Goal: Task Accomplishment & Management: Use online tool/utility

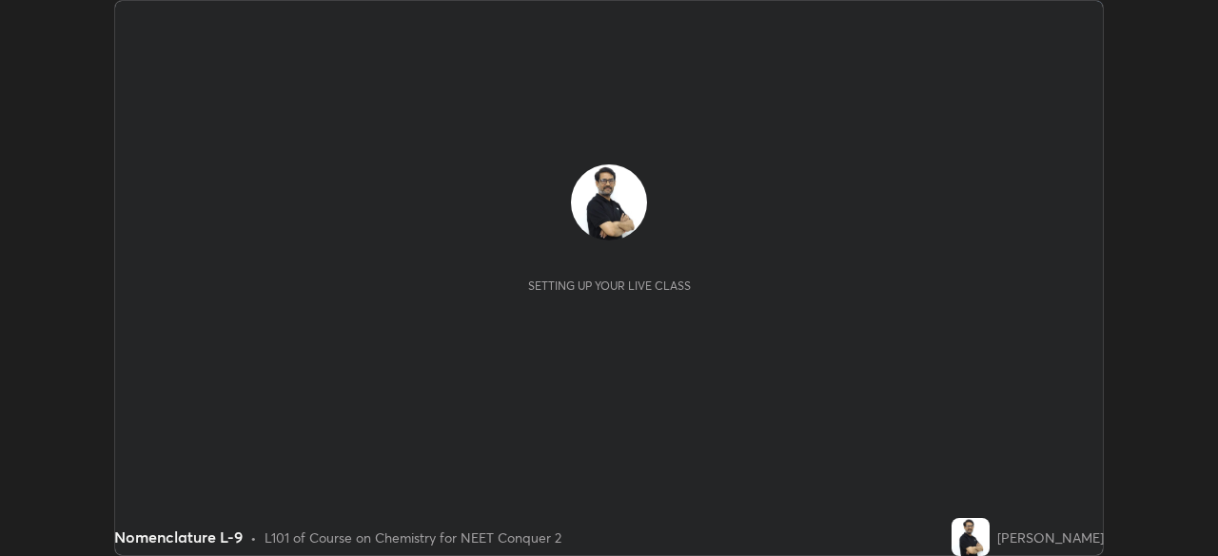
scroll to position [556, 1217]
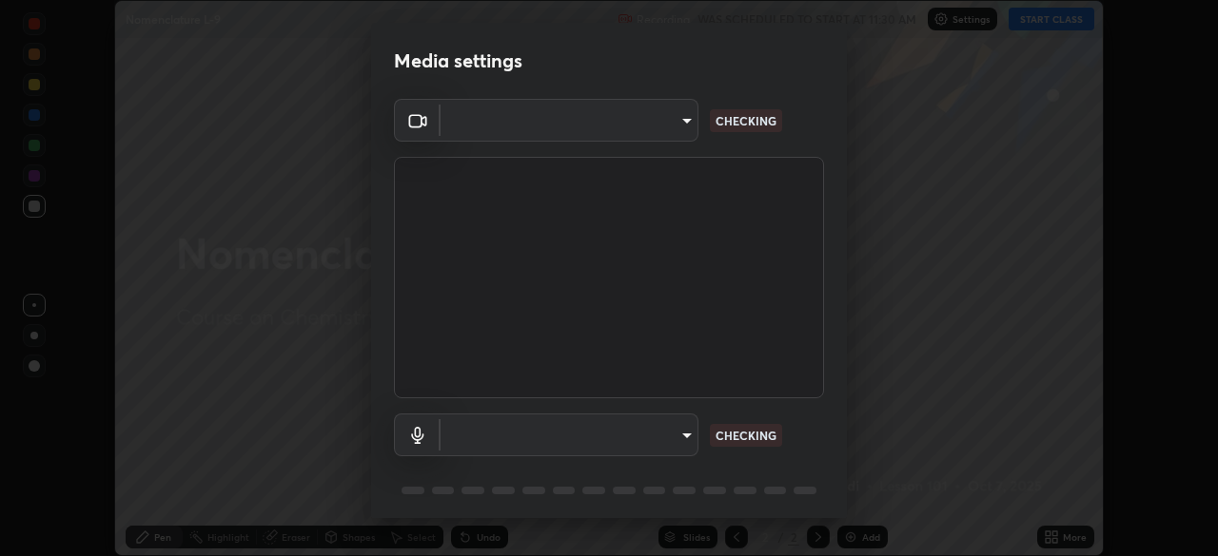
type input "e68af464f7f9ec2662c8dd58f0462b2d9bd4a3adfc91c634b4d9ed550f7d79d6"
click at [492, 438] on body "Erase all Nomenclature L-9 Recording WAS SCHEDULED TO START AT 11:30 AM Setting…" at bounding box center [609, 278] width 1218 height 556
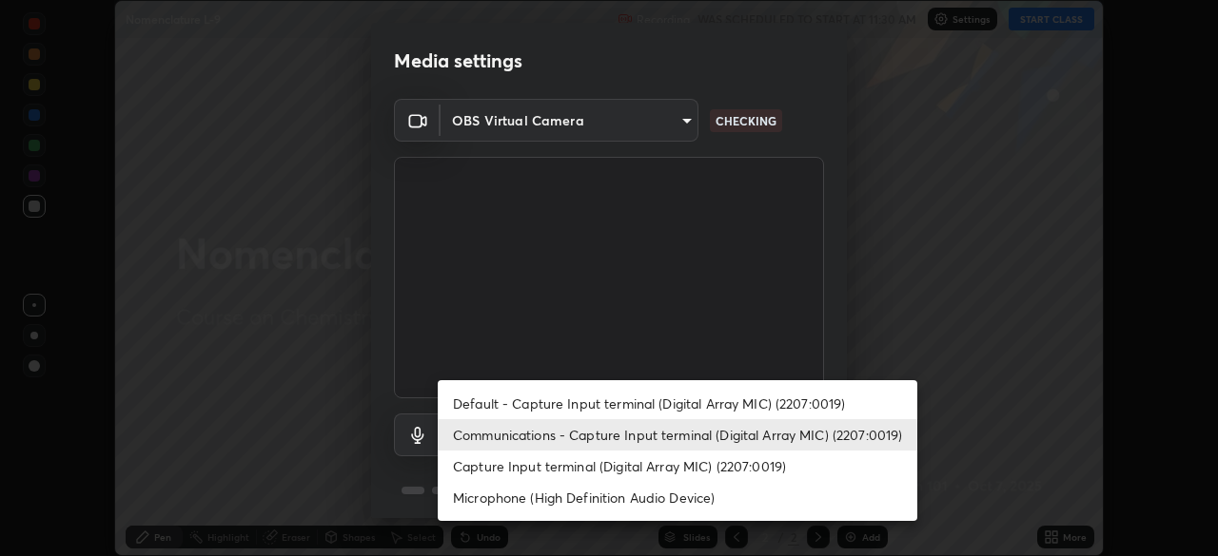
click at [480, 468] on li "Capture Input terminal (Digital Array MIC) (2207:0019)" at bounding box center [677, 466] width 479 height 31
type input "1d6369b89e33d54539899ee4d940cf28d949f842ffc9407354a351b77b80d94c"
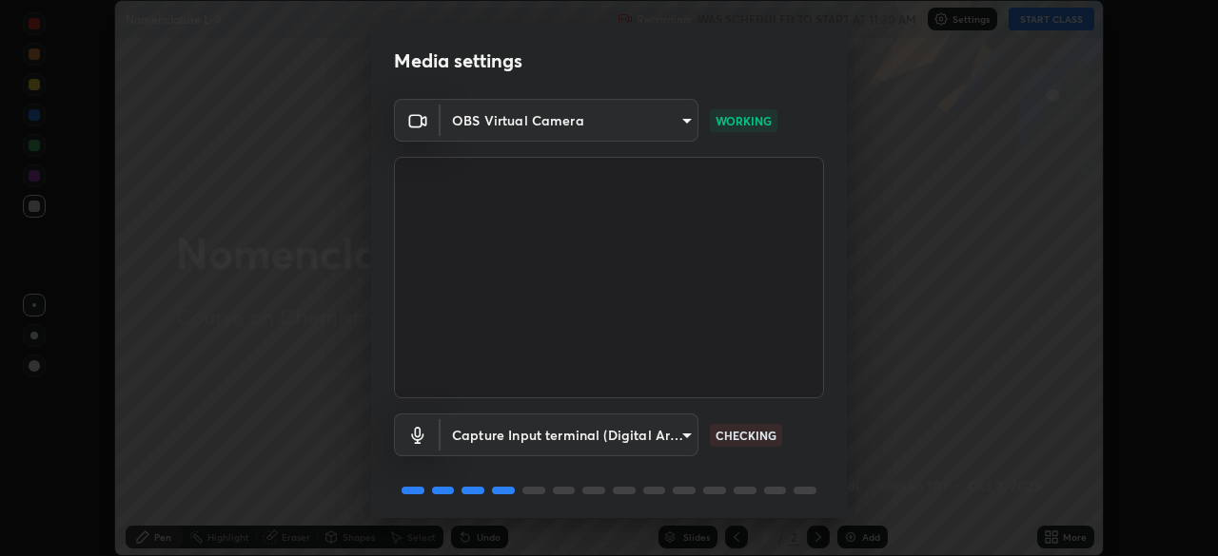
scroll to position [68, 0]
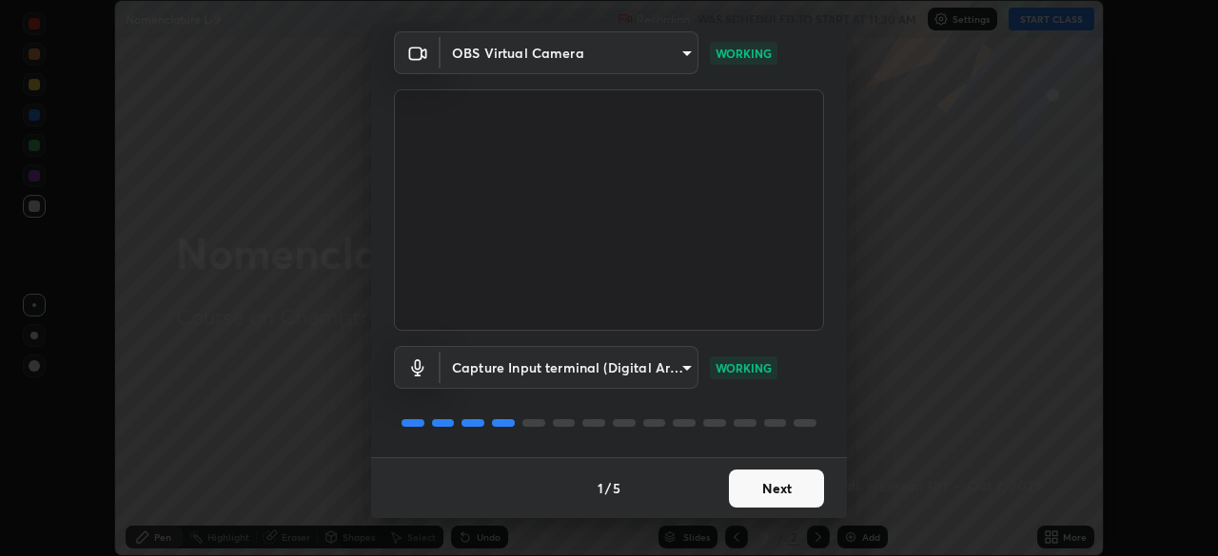
click at [787, 485] on button "Next" at bounding box center [776, 489] width 95 height 38
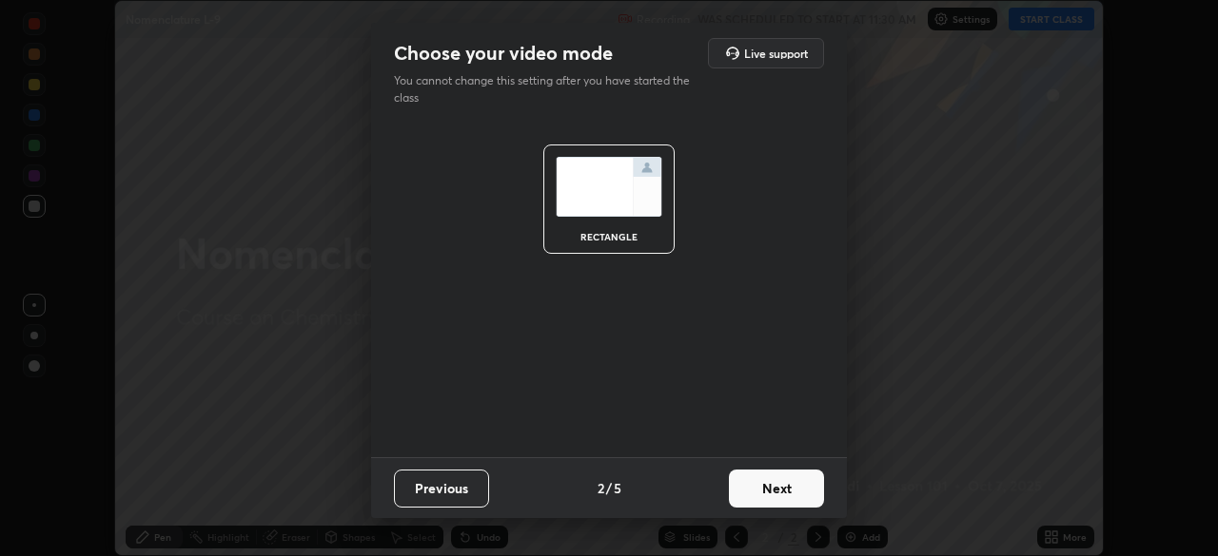
scroll to position [0, 0]
click at [791, 485] on button "Next" at bounding box center [776, 489] width 95 height 38
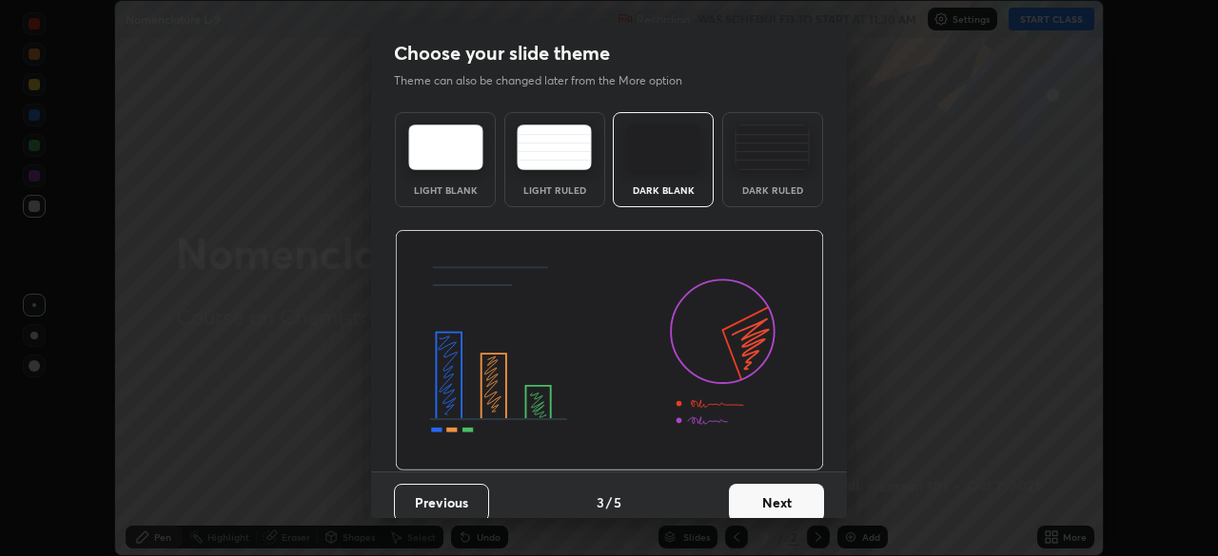
click at [796, 493] on button "Next" at bounding box center [776, 503] width 95 height 38
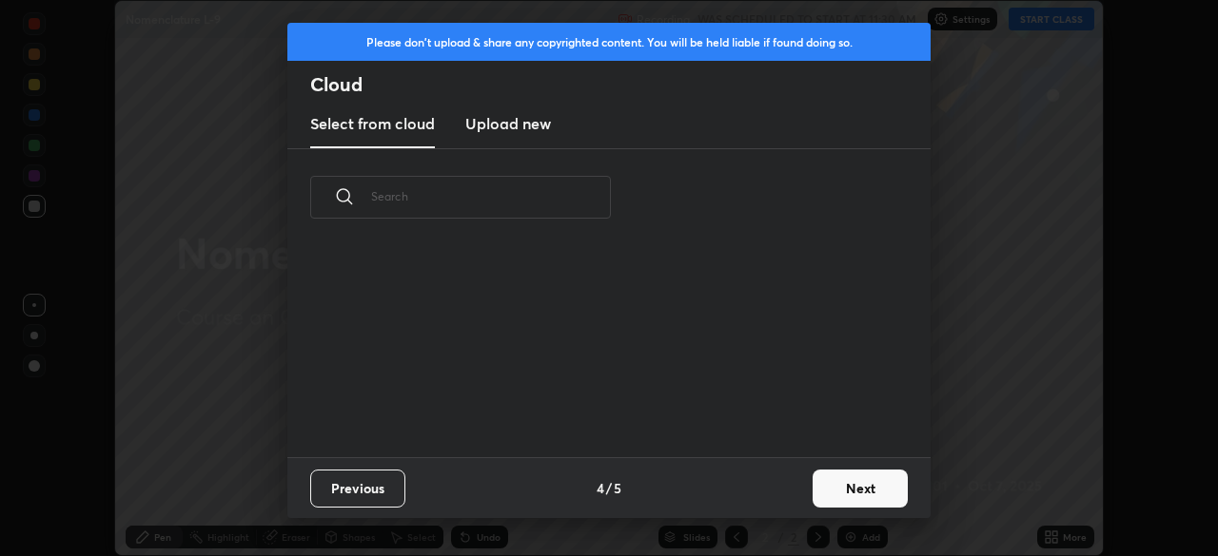
scroll to position [211, 611]
click at [837, 489] on button "Next" at bounding box center [859, 489] width 95 height 38
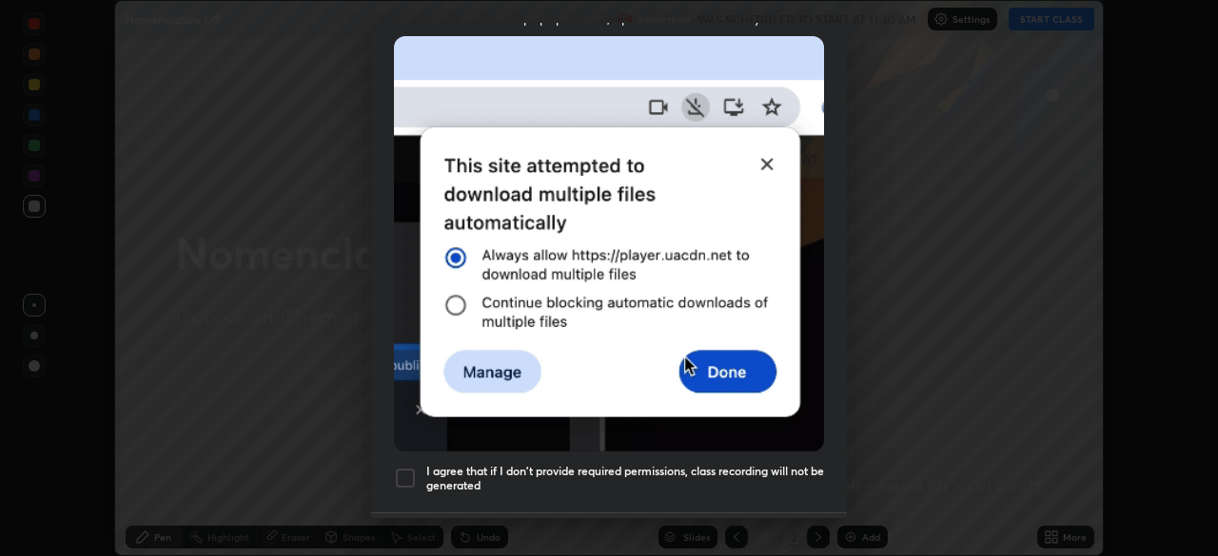
scroll to position [427, 0]
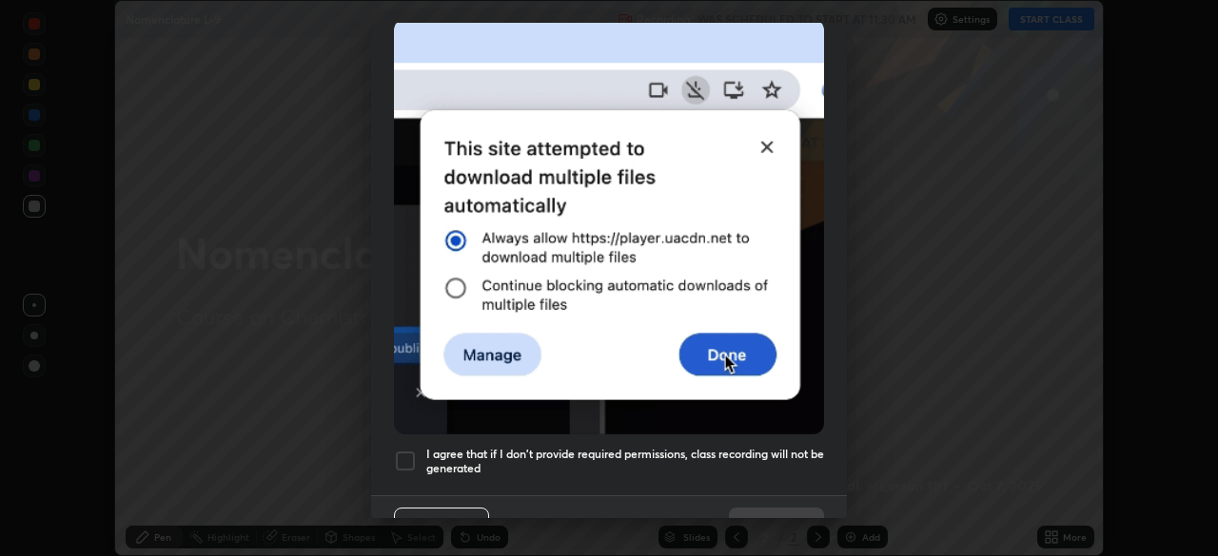
click at [403, 450] on div at bounding box center [405, 461] width 23 height 23
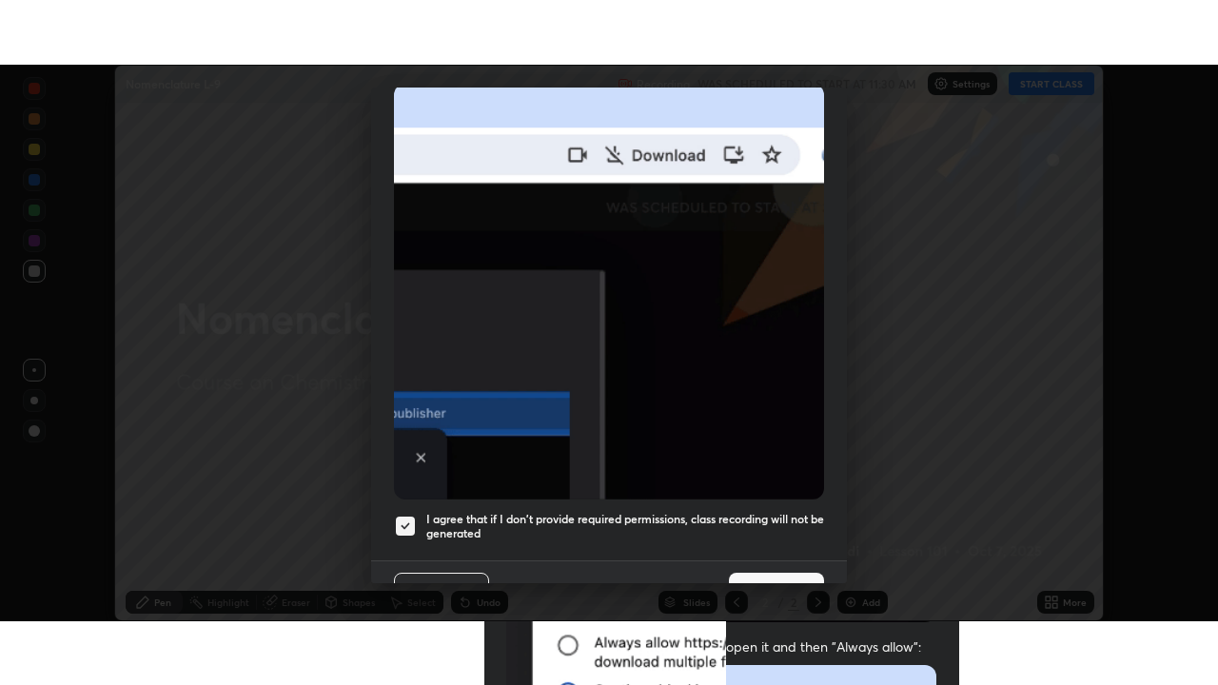
scroll to position [456, 0]
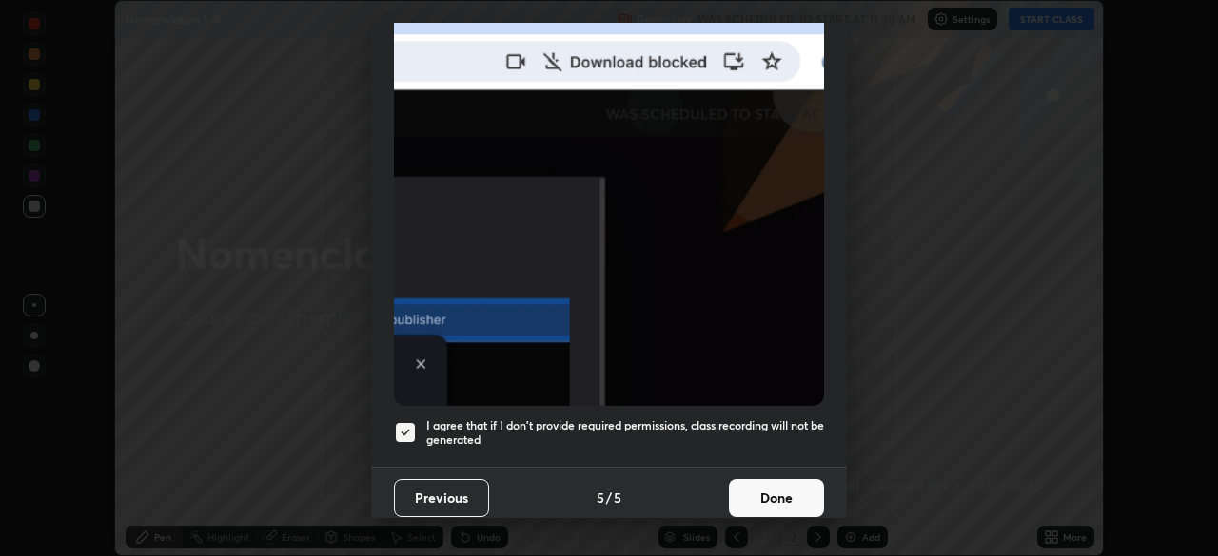
click at [782, 485] on button "Done" at bounding box center [776, 498] width 95 height 38
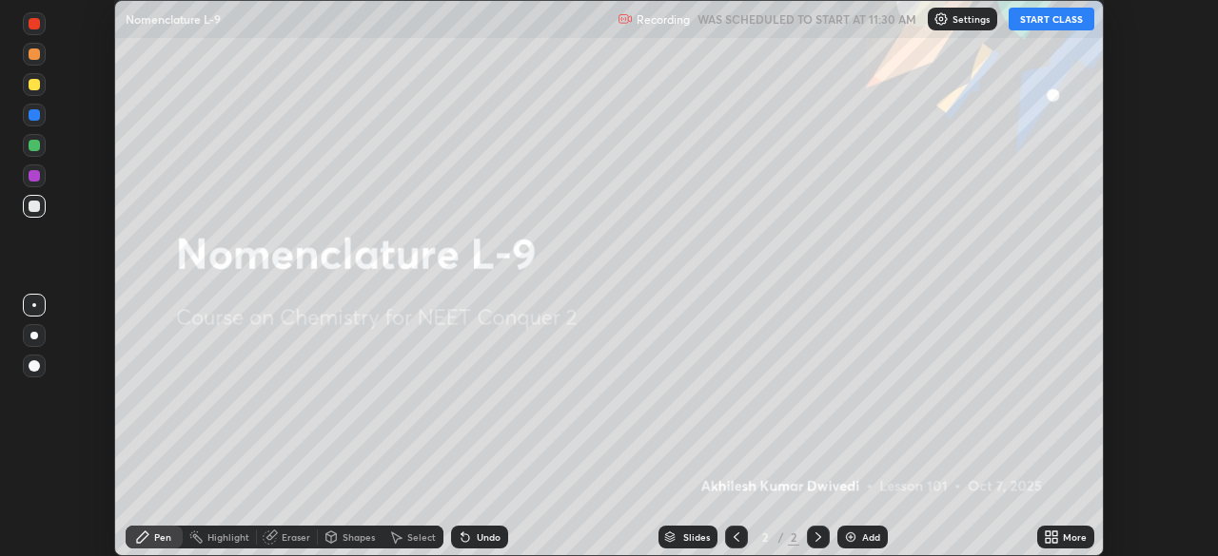
click at [1050, 537] on icon at bounding box center [1050, 537] width 15 height 15
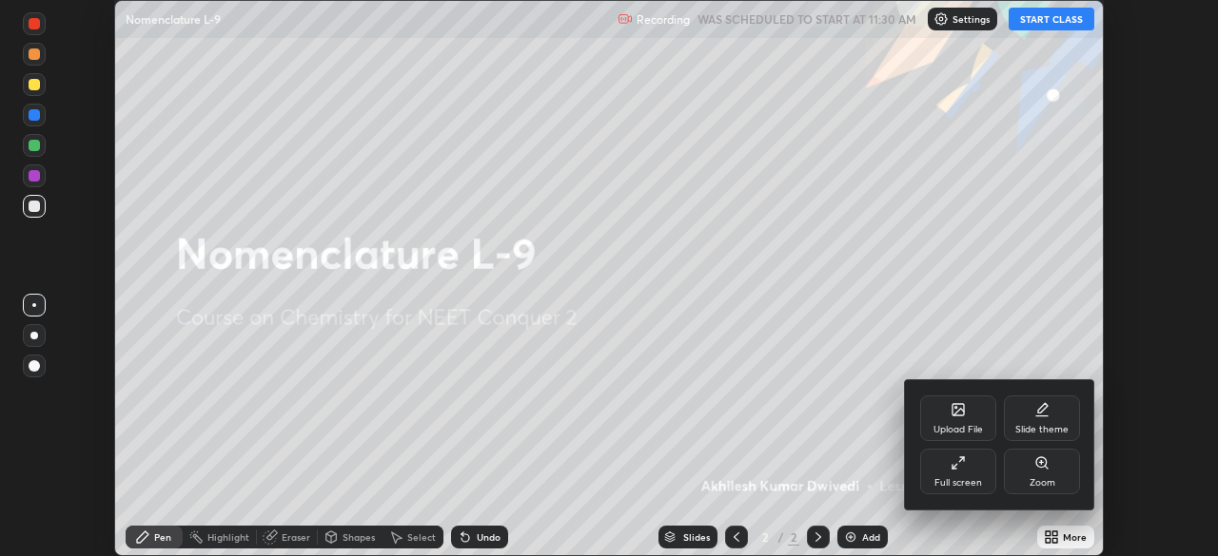
click at [959, 463] on icon at bounding box center [957, 463] width 15 height 15
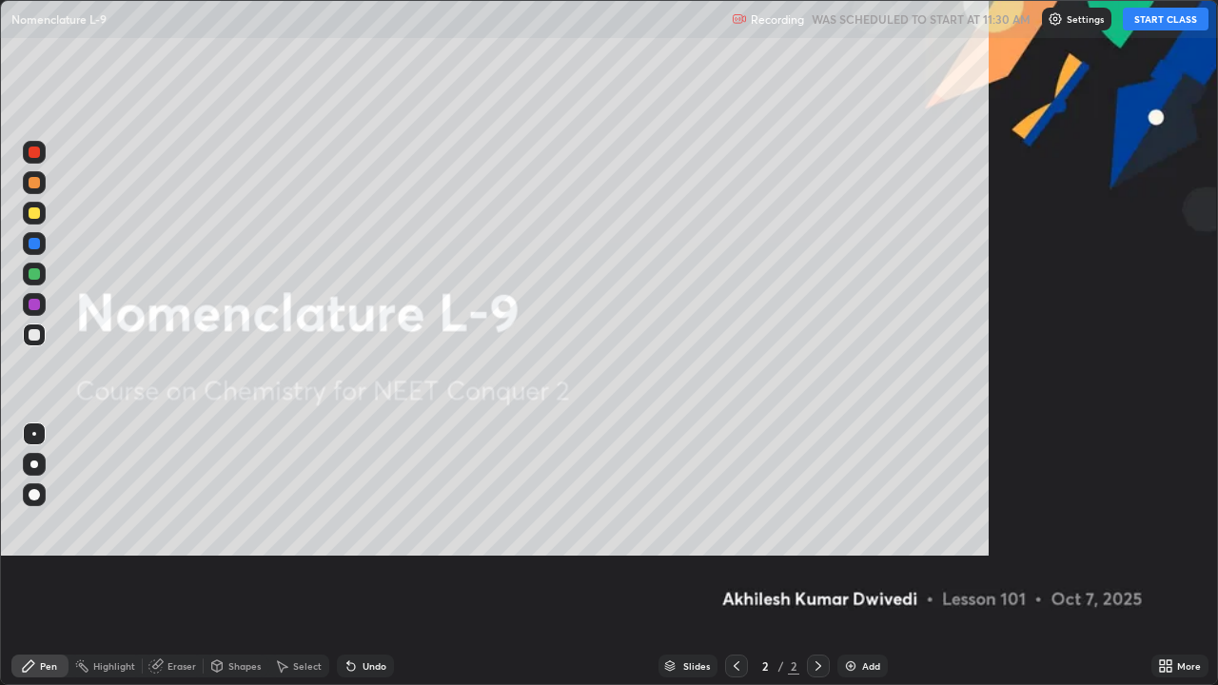
scroll to position [685, 1218]
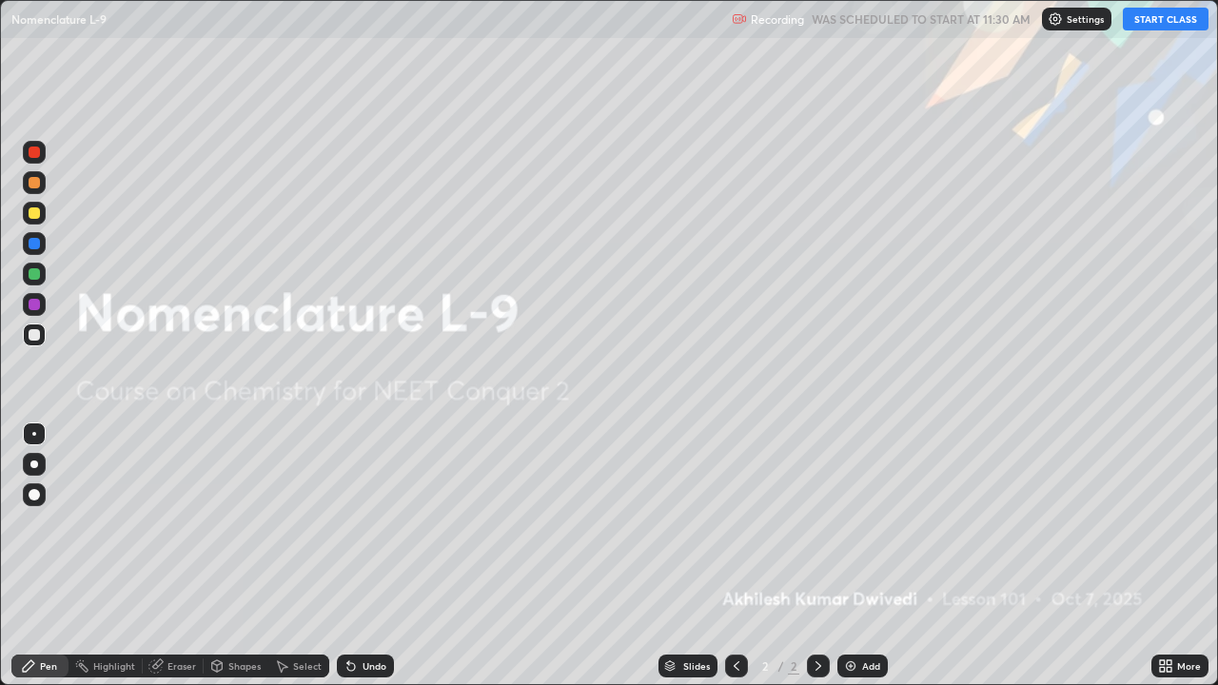
click at [848, 555] on img at bounding box center [850, 665] width 15 height 15
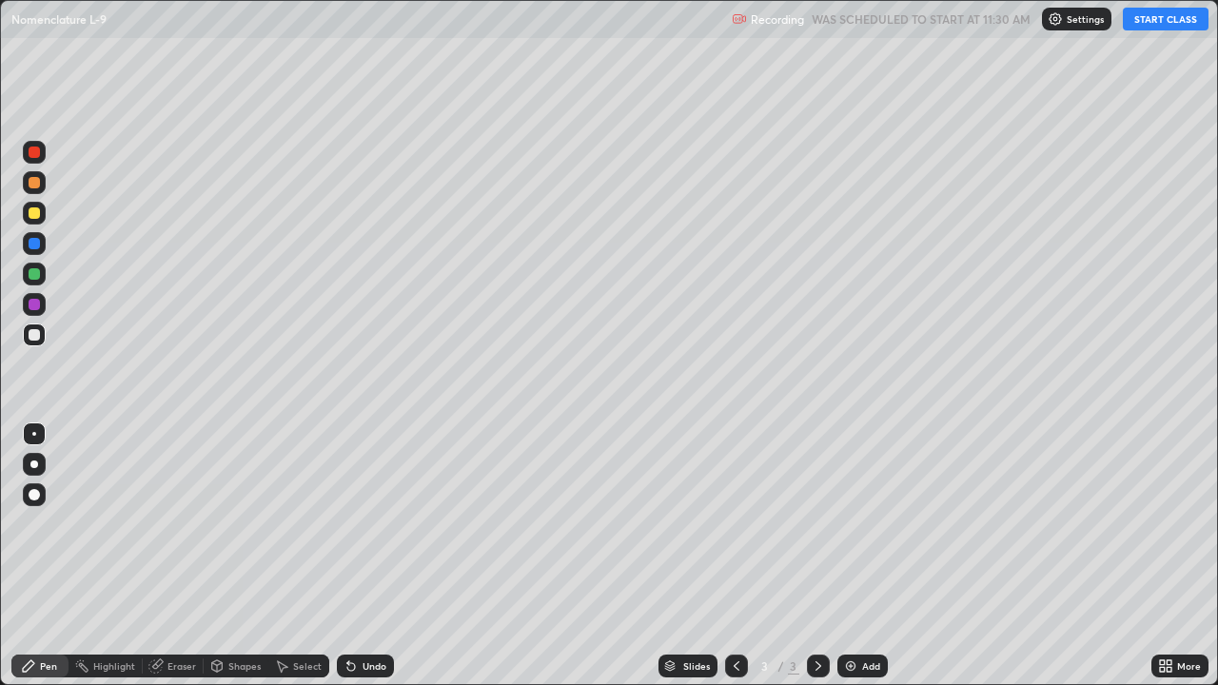
click at [1154, 21] on button "START CLASS" at bounding box center [1165, 19] width 86 height 23
